Goal: Task Accomplishment & Management: Manage account settings

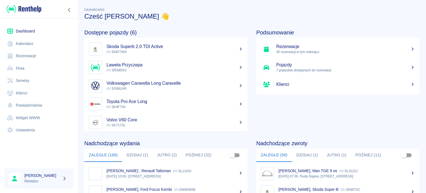
click at [30, 44] on link "Kalendarz" at bounding box center [38, 43] width 69 height 12
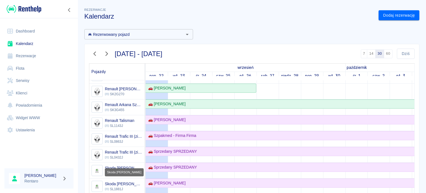
scroll to position [333, 0]
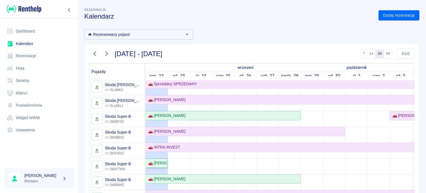
click at [162, 160] on div "🚗 [PERSON_NAME]" at bounding box center [156, 163] width 21 height 6
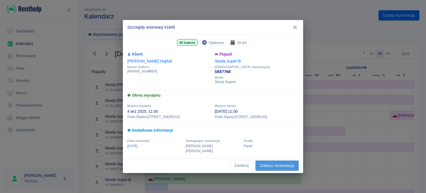
click at [287, 162] on link "Zobacz rezerwację" at bounding box center [276, 165] width 43 height 10
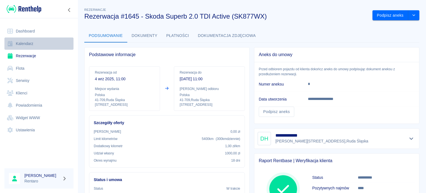
click at [25, 39] on link "Kalendarz" at bounding box center [38, 43] width 69 height 12
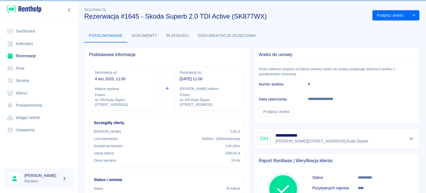
click at [29, 33] on link "Dashboard" at bounding box center [38, 31] width 69 height 12
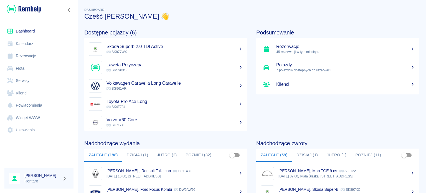
click at [131, 158] on button "Dzisiaj (1)" at bounding box center [137, 154] width 31 height 13
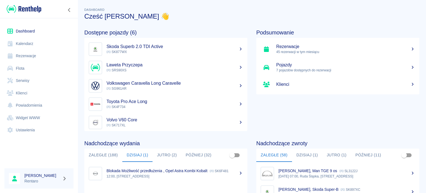
click at [156, 153] on button "Jutro (2)" at bounding box center [167, 154] width 29 height 13
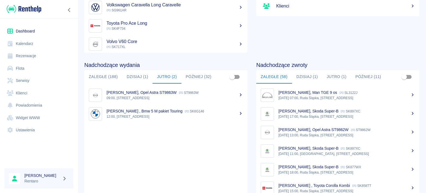
scroll to position [69, 0]
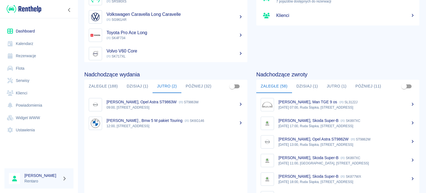
click at [301, 87] on button "Dzisiaj (1)" at bounding box center [307, 86] width 31 height 13
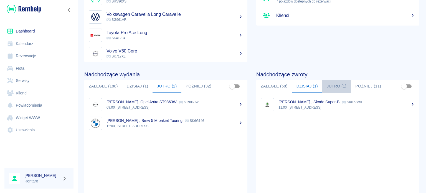
click at [327, 86] on button "Jutro (1)" at bounding box center [336, 86] width 29 height 13
click at [19, 46] on link "Kalendarz" at bounding box center [38, 43] width 69 height 12
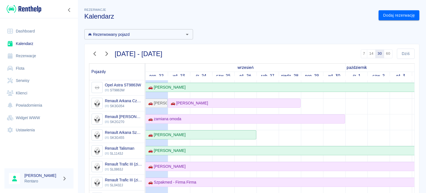
scroll to position [194, 0]
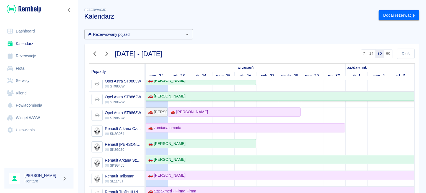
click at [172, 97] on div "🚗 [PERSON_NAME]" at bounding box center [166, 96] width 40 height 6
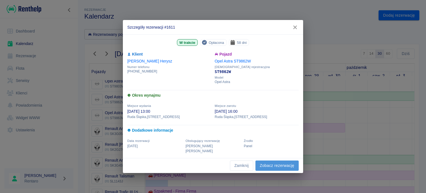
click at [268, 163] on link "Zobacz rezerwację" at bounding box center [276, 165] width 43 height 10
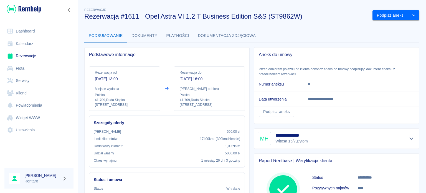
click at [409, 137] on icon "Pokaż szczegóły" at bounding box center [411, 138] width 4 height 2
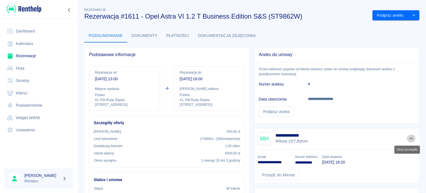
click at [408, 138] on icon "Ukryj szczegóły" at bounding box center [411, 138] width 6 height 5
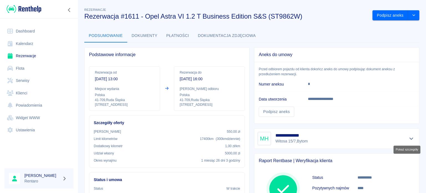
click at [408, 138] on icon "Pokaż szczegóły" at bounding box center [411, 138] width 6 height 5
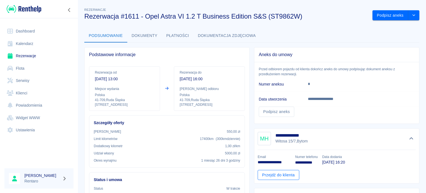
drag, startPoint x: 272, startPoint y: 168, endPoint x: 268, endPoint y: 173, distance: 5.9
click at [272, 168] on div "Przejdź do klienta" at bounding box center [334, 172] width 163 height 15
click at [268, 173] on link "Przejdź do klienta" at bounding box center [279, 175] width 42 height 10
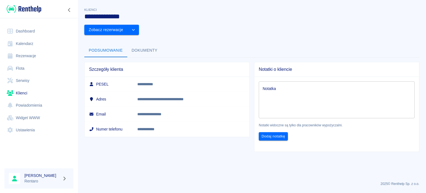
click at [34, 30] on link "Dashboard" at bounding box center [38, 31] width 69 height 12
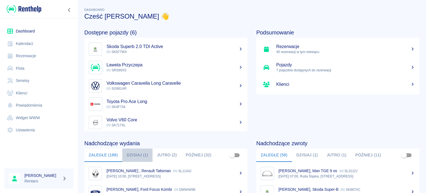
click at [137, 155] on button "Dzisiaj (1)" at bounding box center [137, 154] width 31 height 13
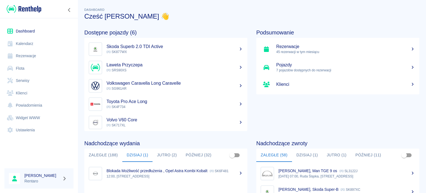
click at [25, 49] on link "Kalendarz" at bounding box center [38, 43] width 69 height 12
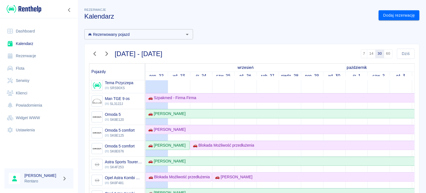
scroll to position [28, 0]
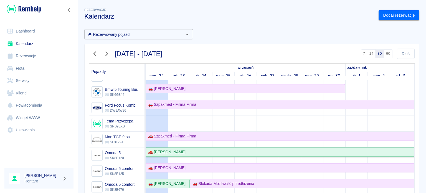
click at [176, 151] on div "🚗 [PERSON_NAME]" at bounding box center [166, 152] width 40 height 6
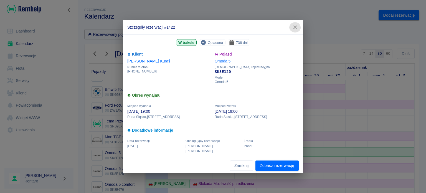
click at [297, 30] on icon "button" at bounding box center [294, 27] width 7 height 6
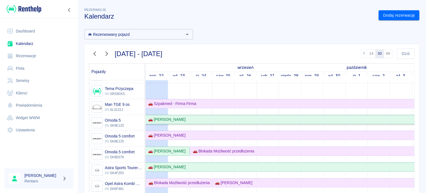
scroll to position [55, 0]
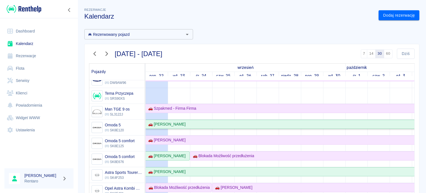
click at [176, 125] on div "🚗 [PERSON_NAME]" at bounding box center [166, 124] width 40 height 6
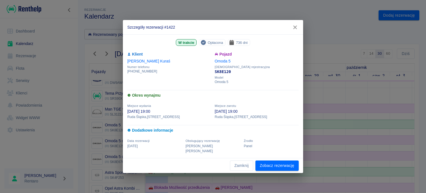
click at [355, 142] on div "Szczegóły rezerwacji #1422 W trakcie Opłacona 736 dni Klient [PERSON_NAME] Nume…" at bounding box center [213, 96] width 426 height 193
click at [295, 30] on icon "button" at bounding box center [294, 27] width 7 height 6
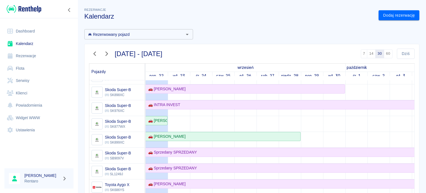
scroll to position [388, 0]
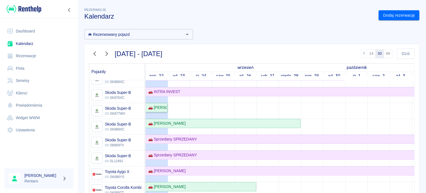
click at [158, 107] on div "🚗 [PERSON_NAME]" at bounding box center [156, 108] width 21 height 6
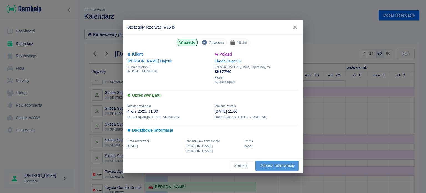
click at [275, 163] on link "Zobacz rezerwację" at bounding box center [276, 165] width 43 height 10
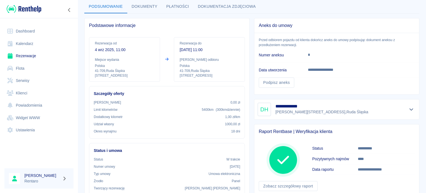
scroll to position [15, 0]
